Goal: Task Accomplishment & Management: Manage account settings

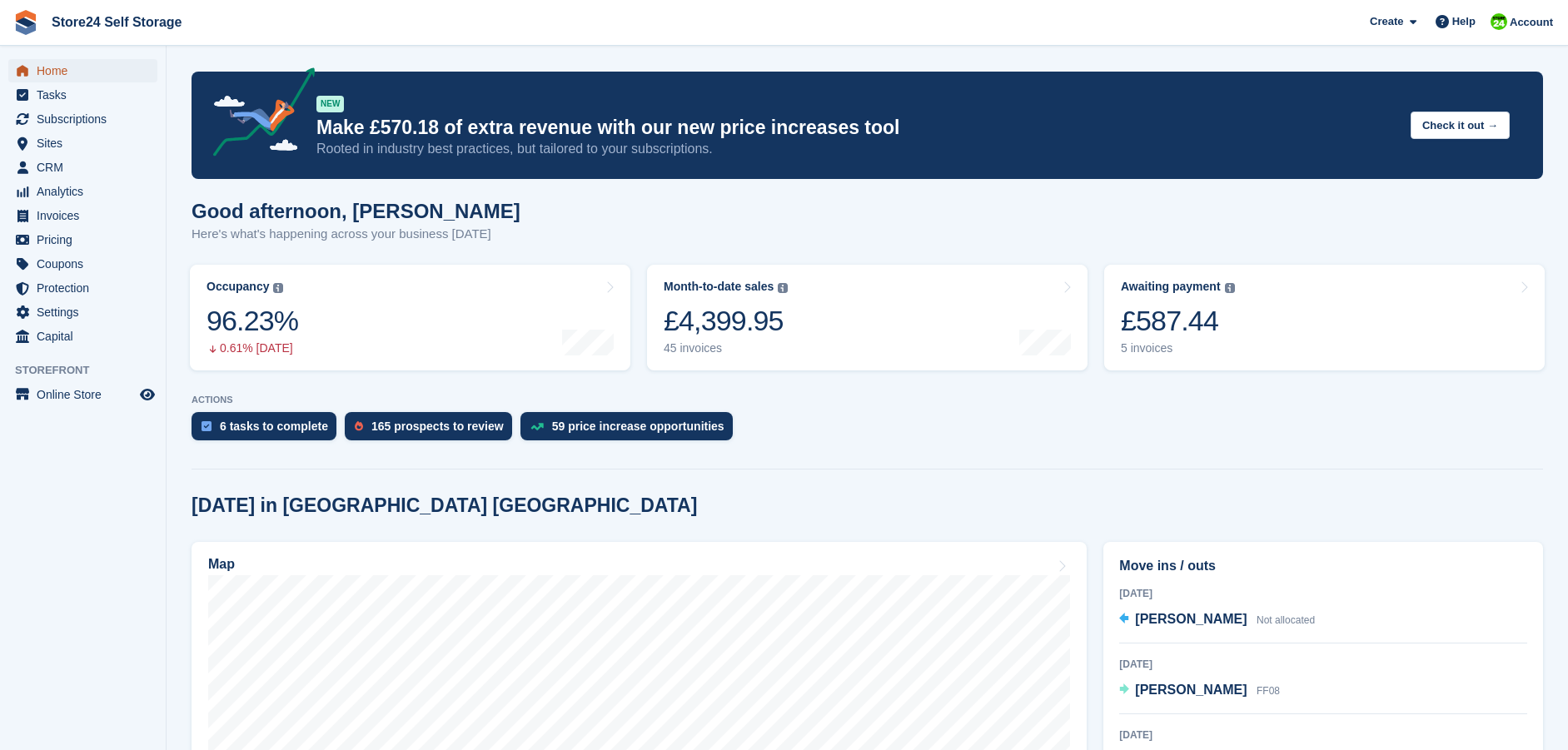
click at [47, 71] on span "Home" at bounding box center [86, 71] width 100 height 24
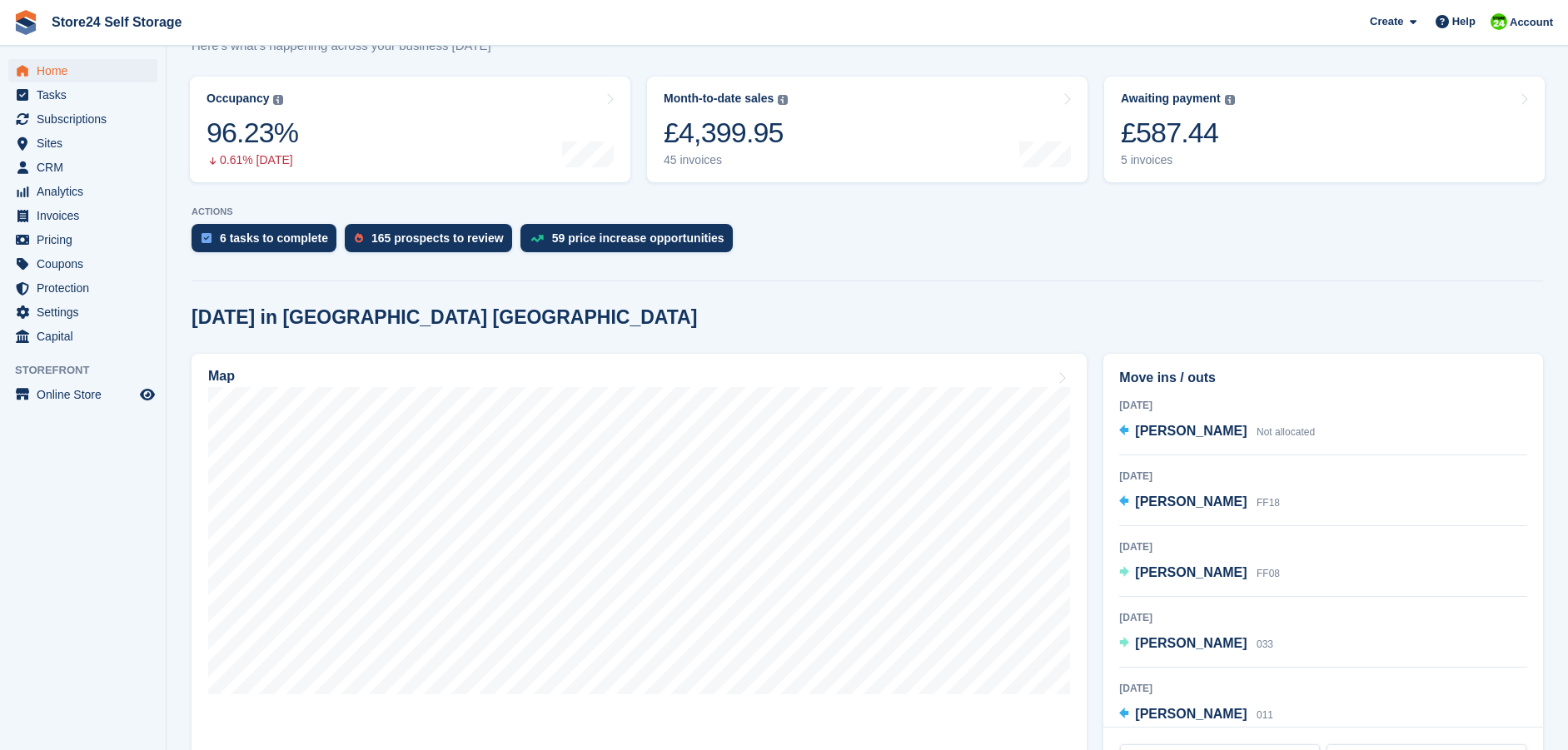
scroll to position [250, 0]
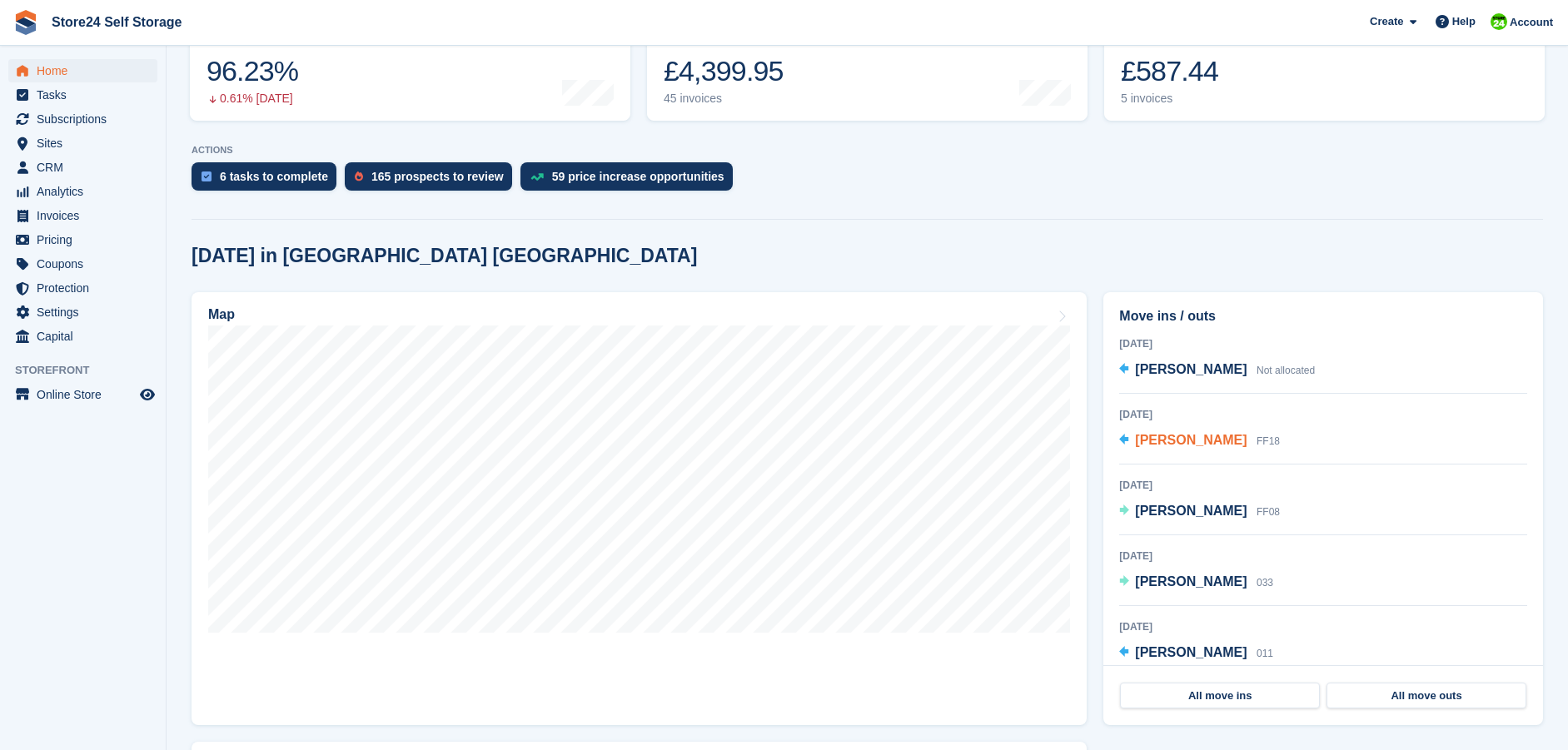
click at [1171, 443] on span "[PERSON_NAME]" at bounding box center [1191, 440] width 112 height 14
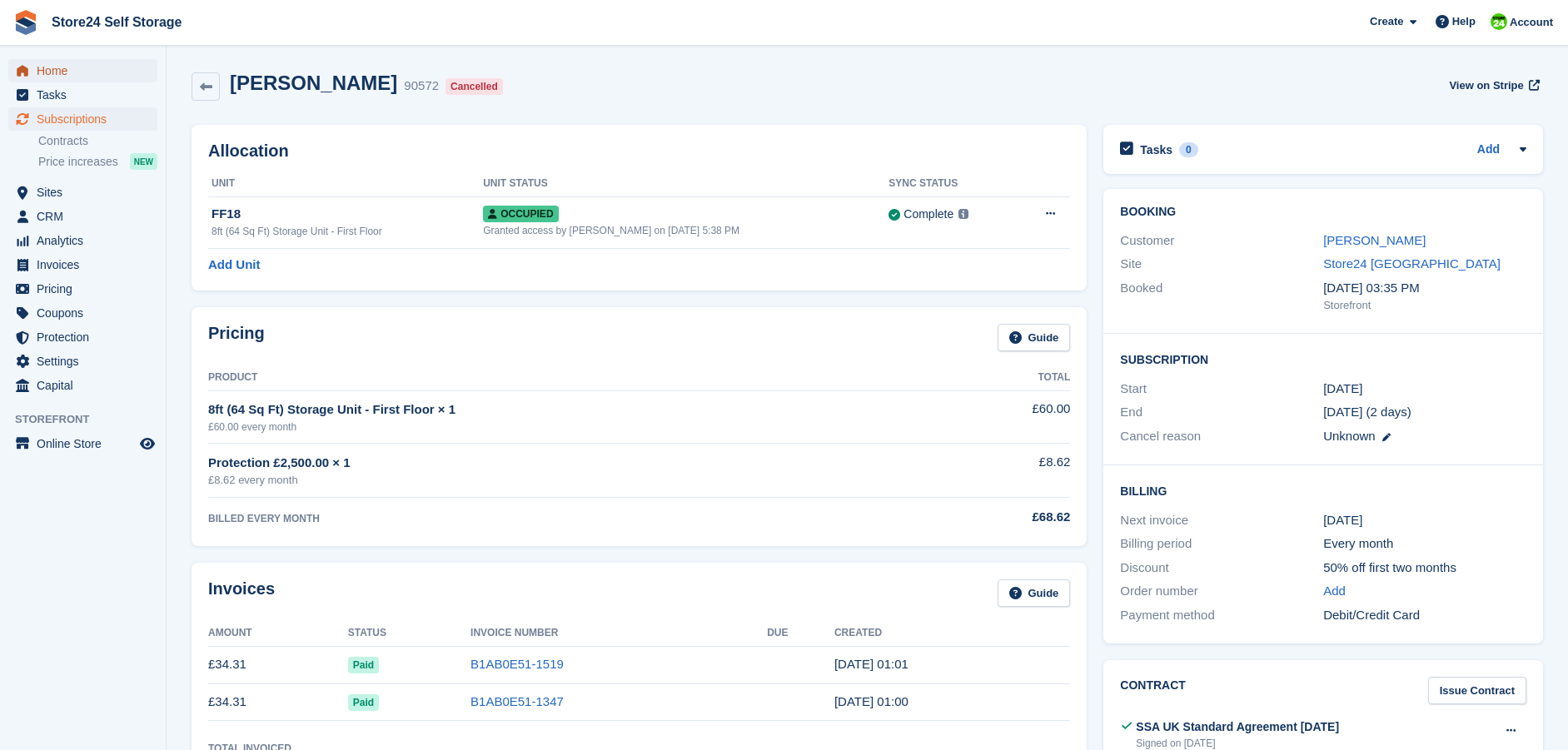
click at [54, 66] on span "Home" at bounding box center [86, 71] width 100 height 24
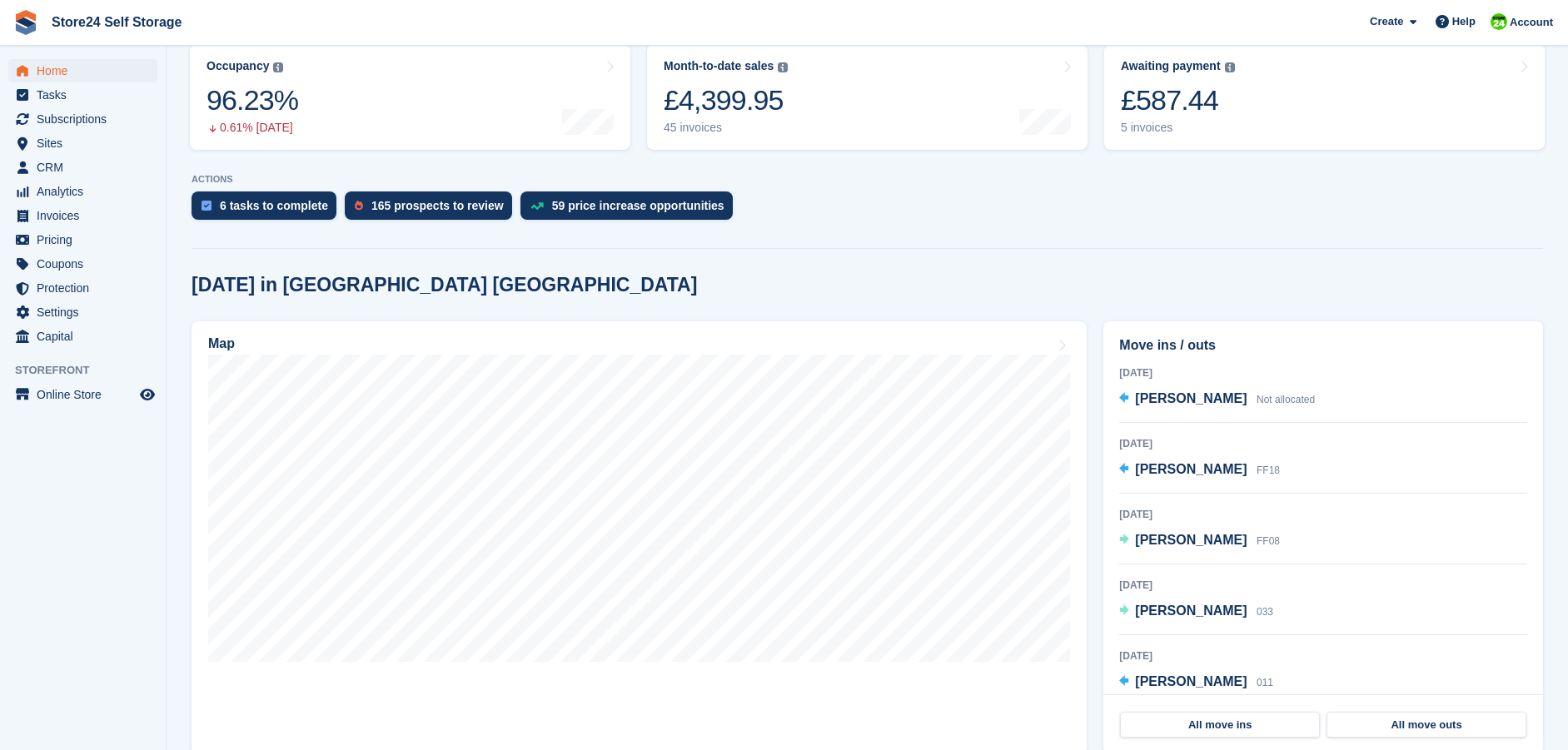
scroll to position [250, 0]
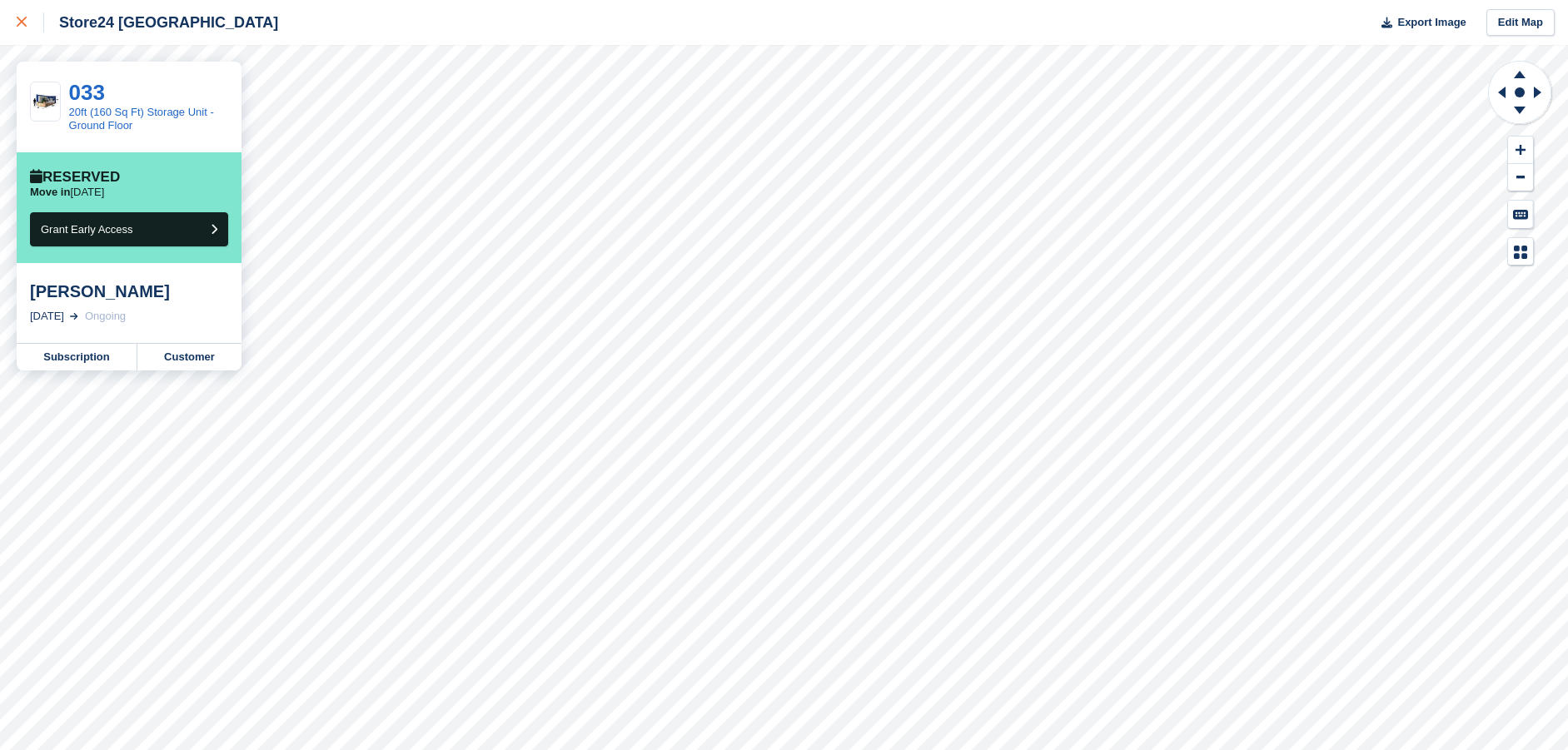
click at [19, 24] on icon at bounding box center [22, 22] width 10 height 10
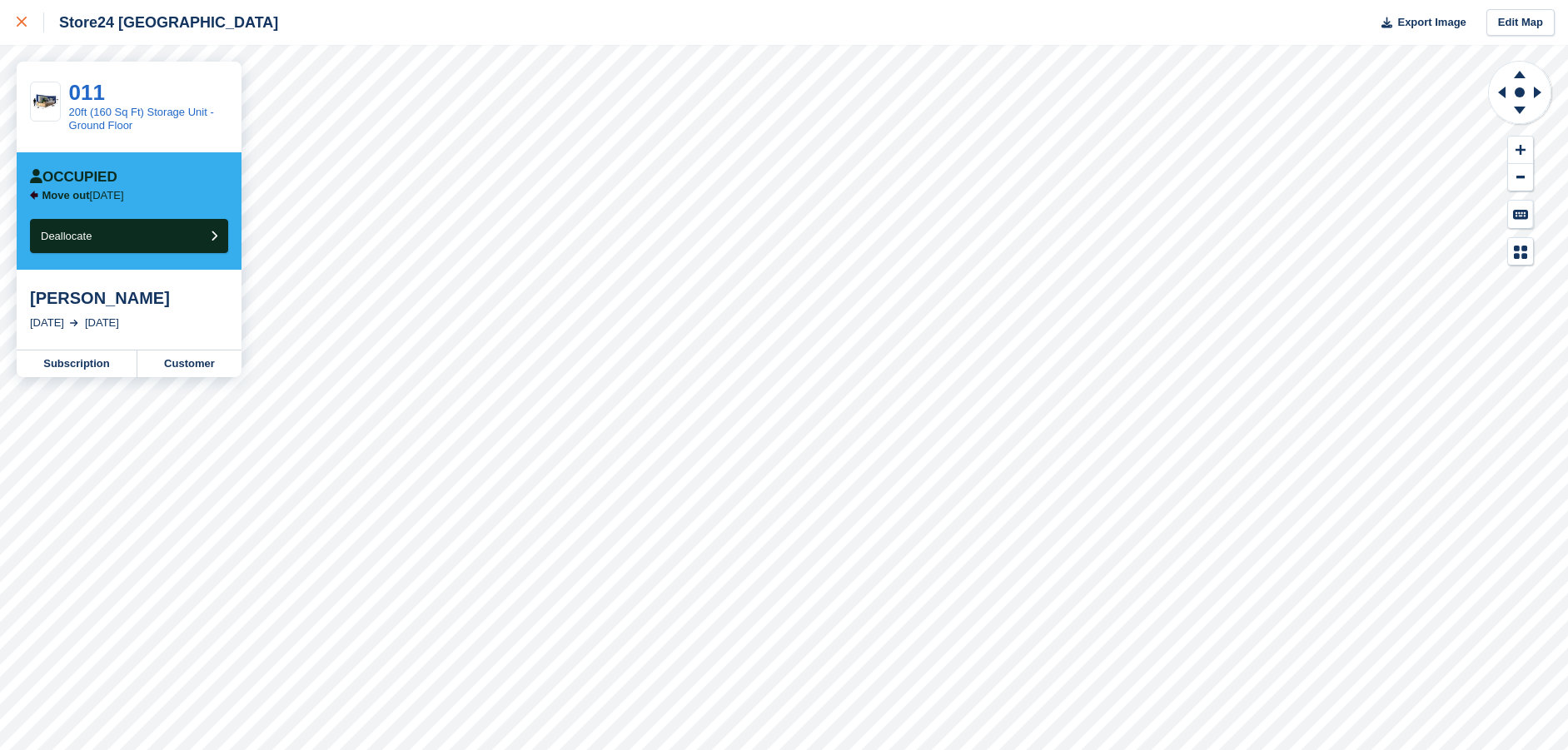
click at [18, 19] on icon at bounding box center [22, 22] width 10 height 10
